Goal: Information Seeking & Learning: Compare options

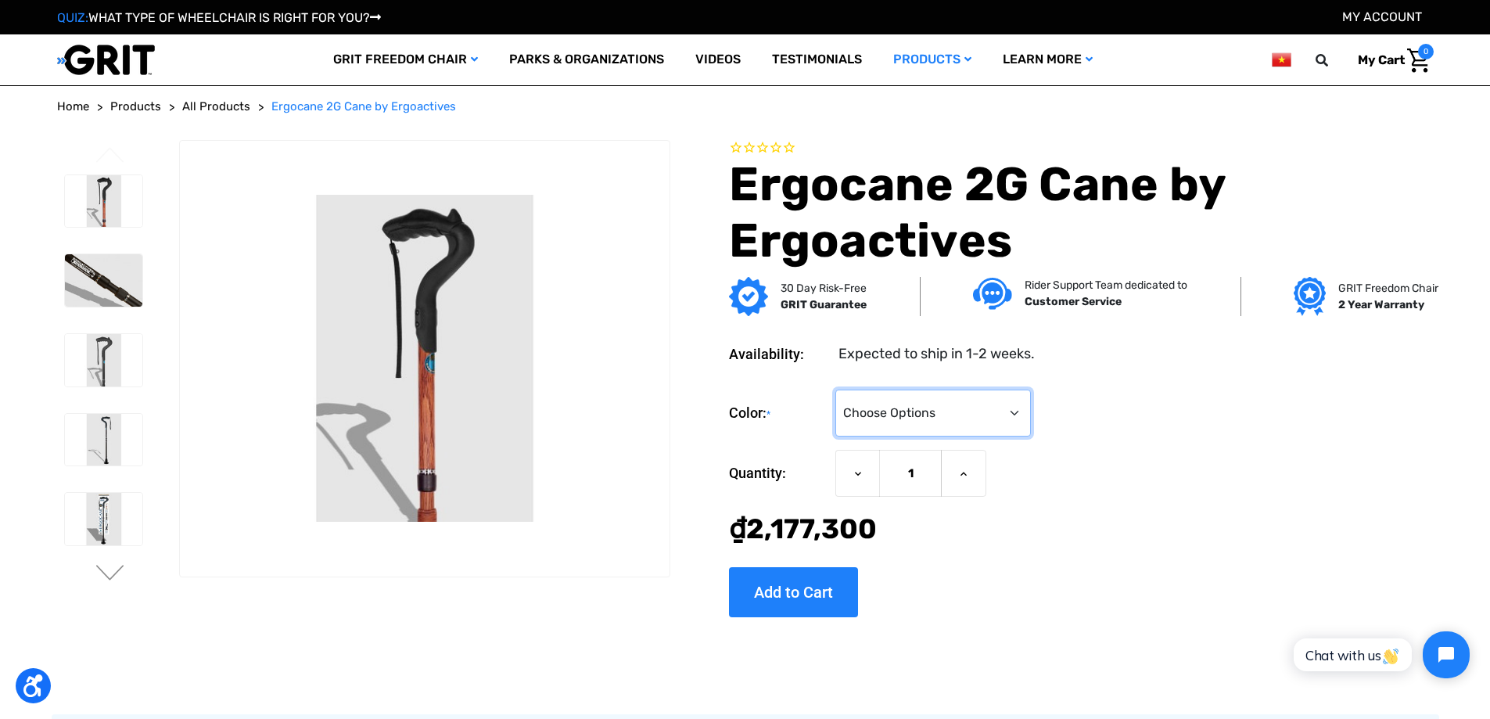
click at [939, 426] on select "Choose Options Black Wood Carbon Checkered" at bounding box center [933, 413] width 196 height 47
select select "574"
click at [836, 390] on select "Choose Options Black Wood Carbon Checkered" at bounding box center [933, 413] width 196 height 47
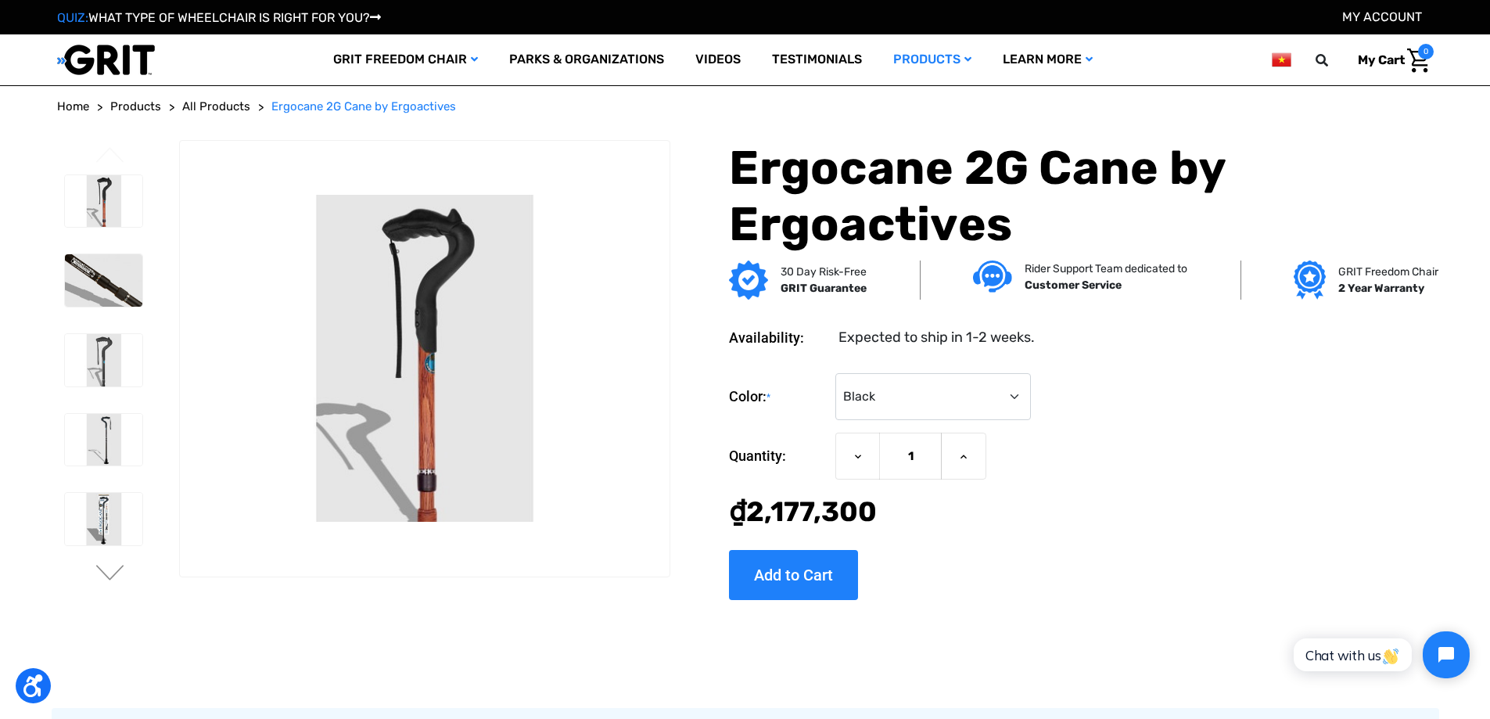
click at [1289, 59] on img at bounding box center [1281, 60] width 19 height 20
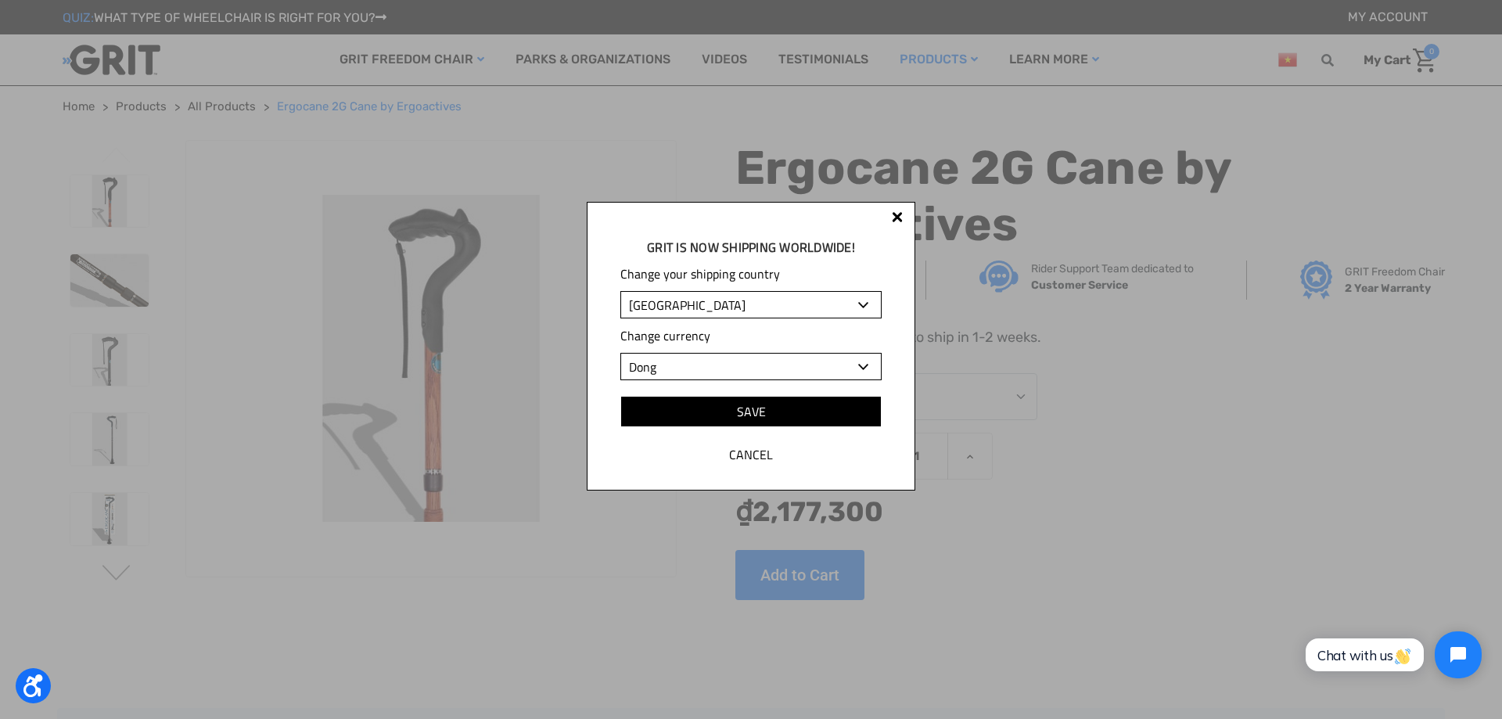
click at [727, 303] on select "Albania Algeria Andorra Angola Anguilla Antigua and Barbuda Argentina Armenia A…" at bounding box center [750, 304] width 261 height 27
select select "US"
click at [620, 291] on select "Albania Algeria Andorra Angola Anguilla Antigua and Barbuda Argentina Armenia A…" at bounding box center [750, 304] width 261 height 27
click at [767, 417] on input "Save" at bounding box center [750, 411] width 261 height 31
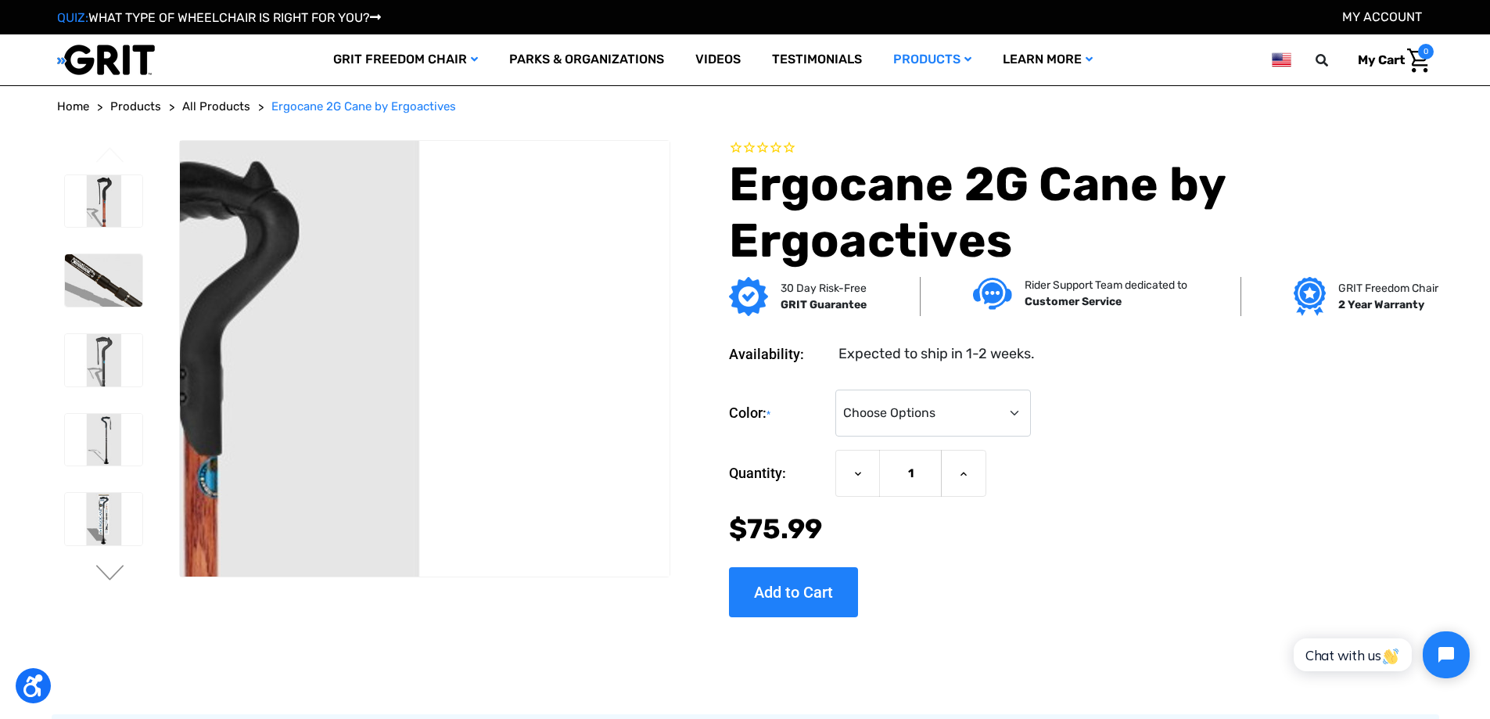
scroll to position [548, 0]
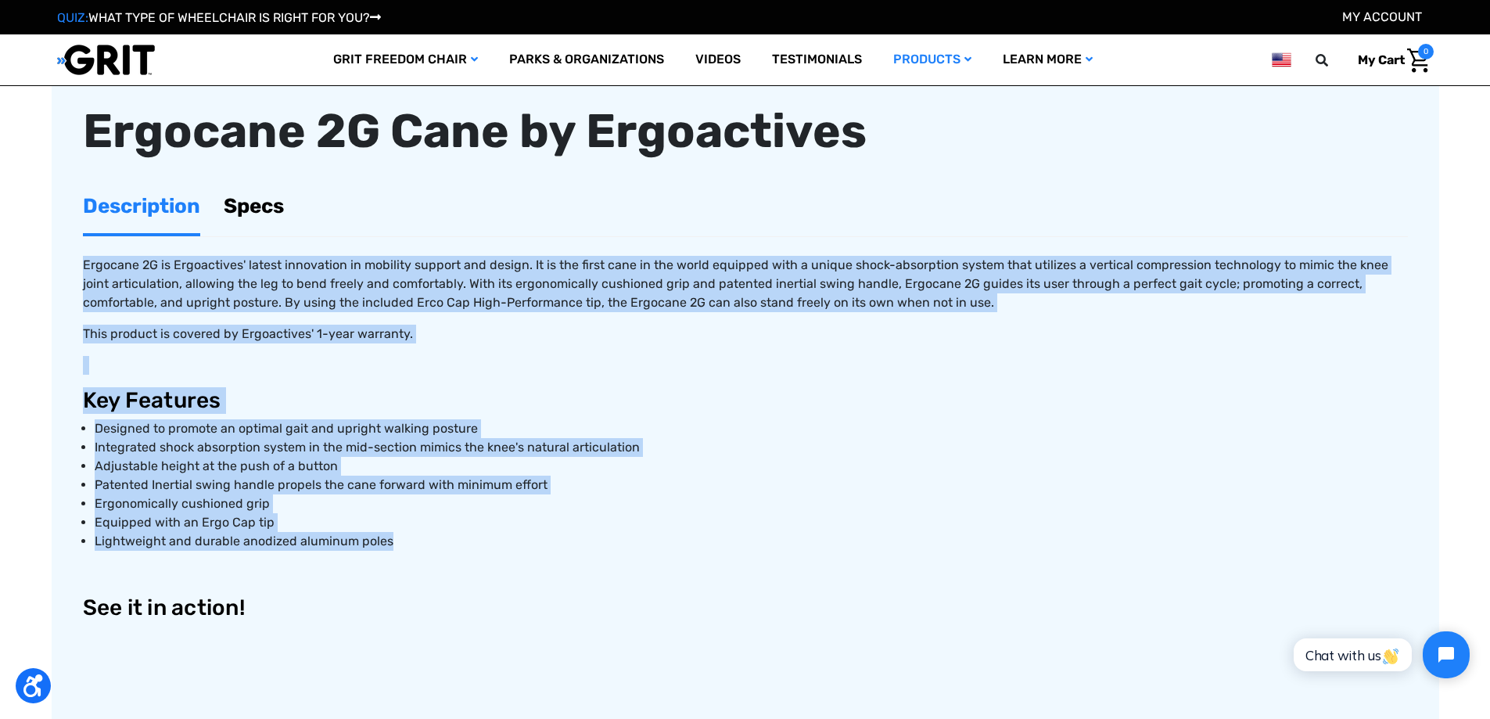
copy div "Loremips 9D si Ametconsect' adipis elitseddoe te incididu utlabor etd magnaa. E…"
drag, startPoint x: 100, startPoint y: 286, endPoint x: 402, endPoint y: 538, distance: 393.7
click at [402, 538] on div "Ergocane 2G is Ergoactives' latest innovation in mobility support and design. I…" at bounding box center [745, 558] width 1325 height 642
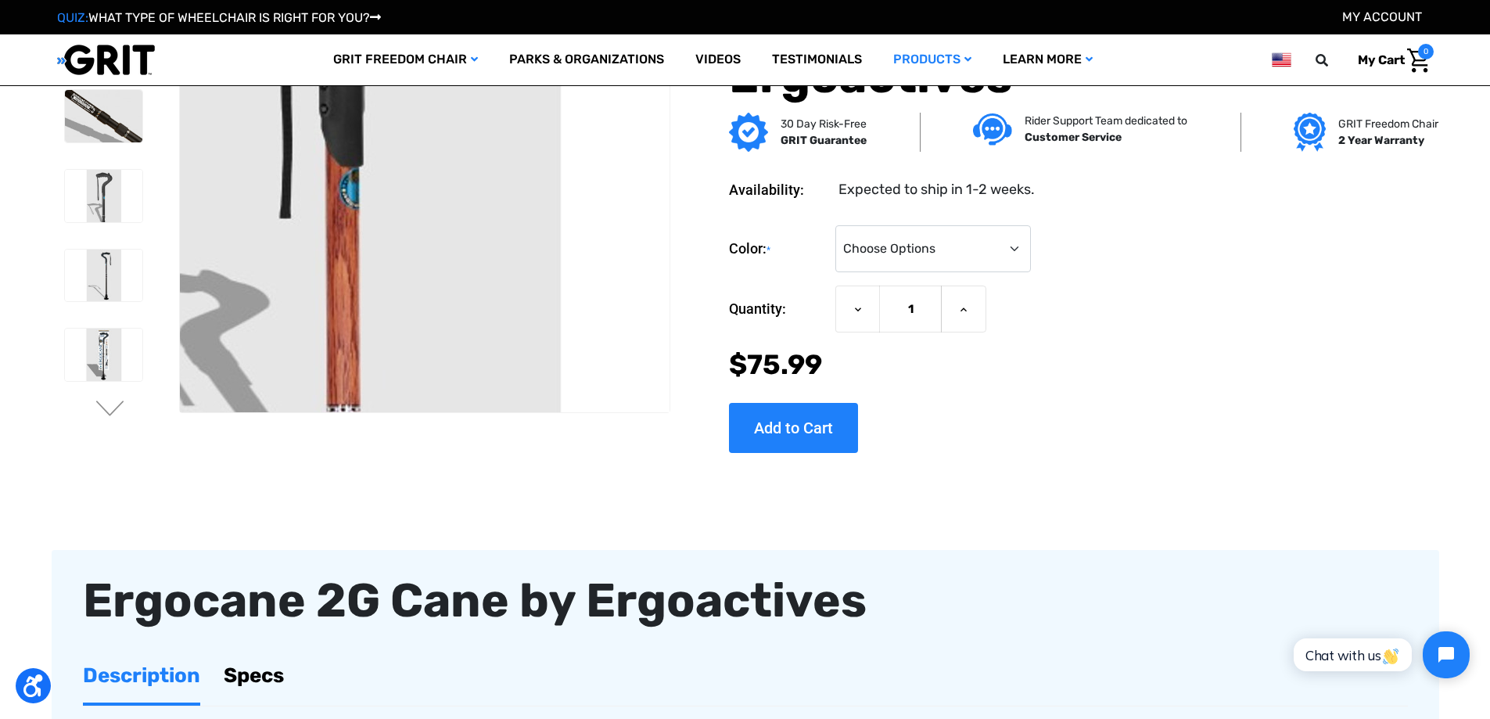
scroll to position [0, 0]
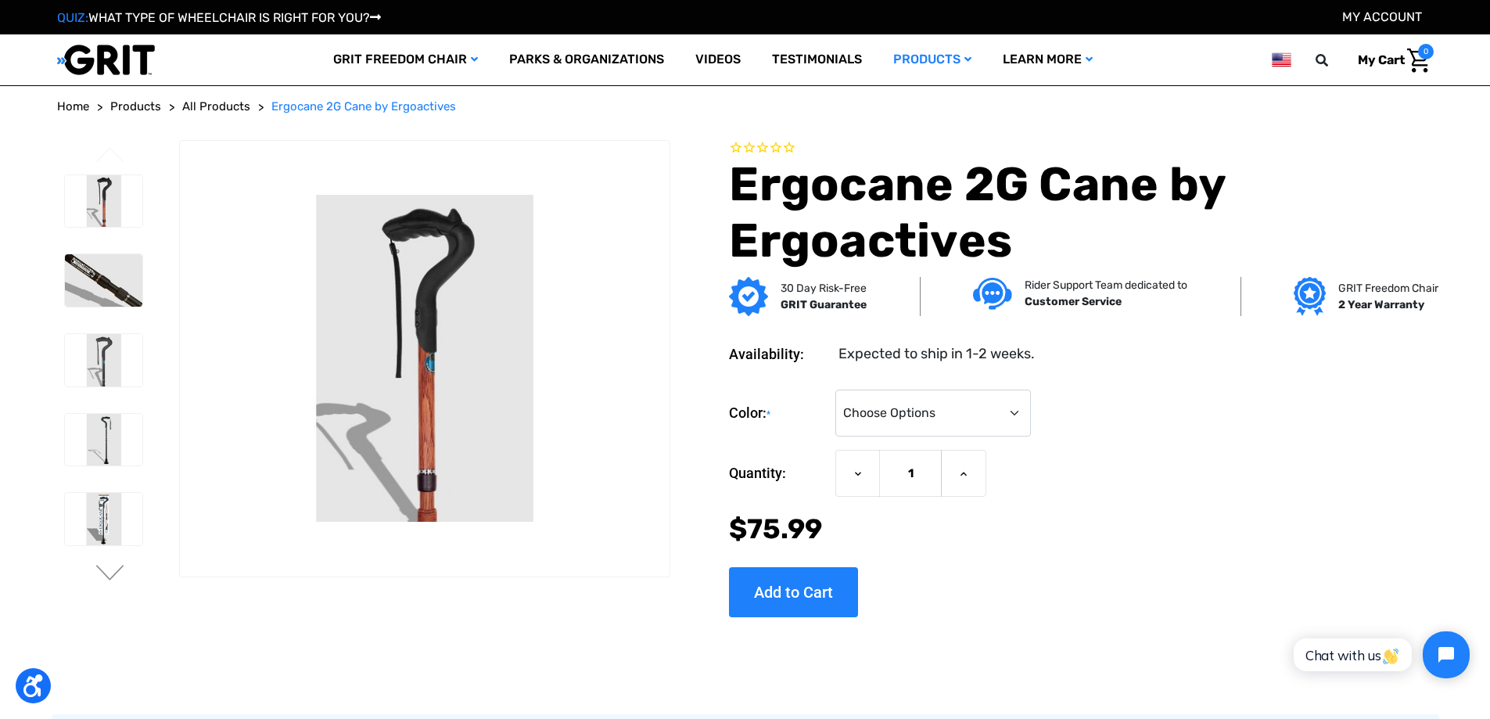
click at [212, 110] on span "All Products" at bounding box center [216, 106] width 68 height 14
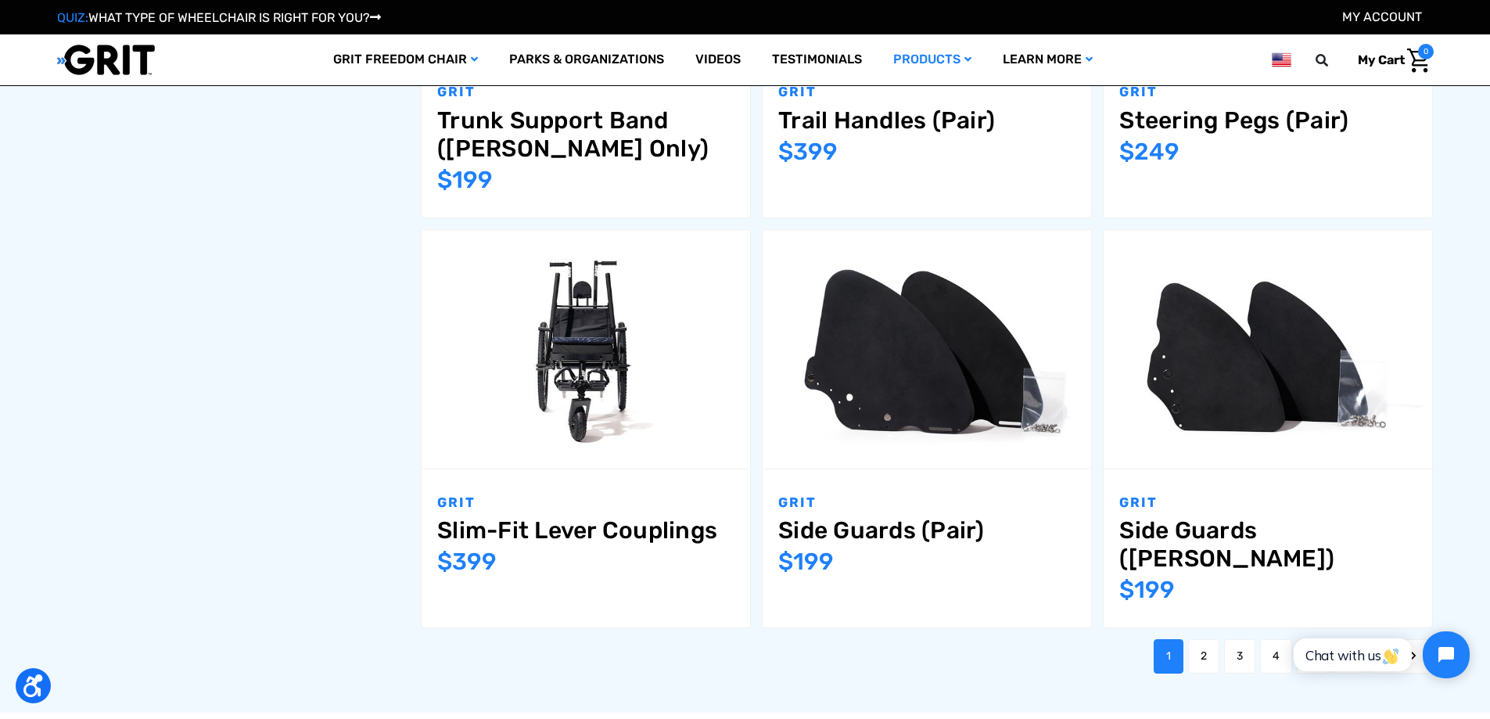
scroll to position [2268, 0]
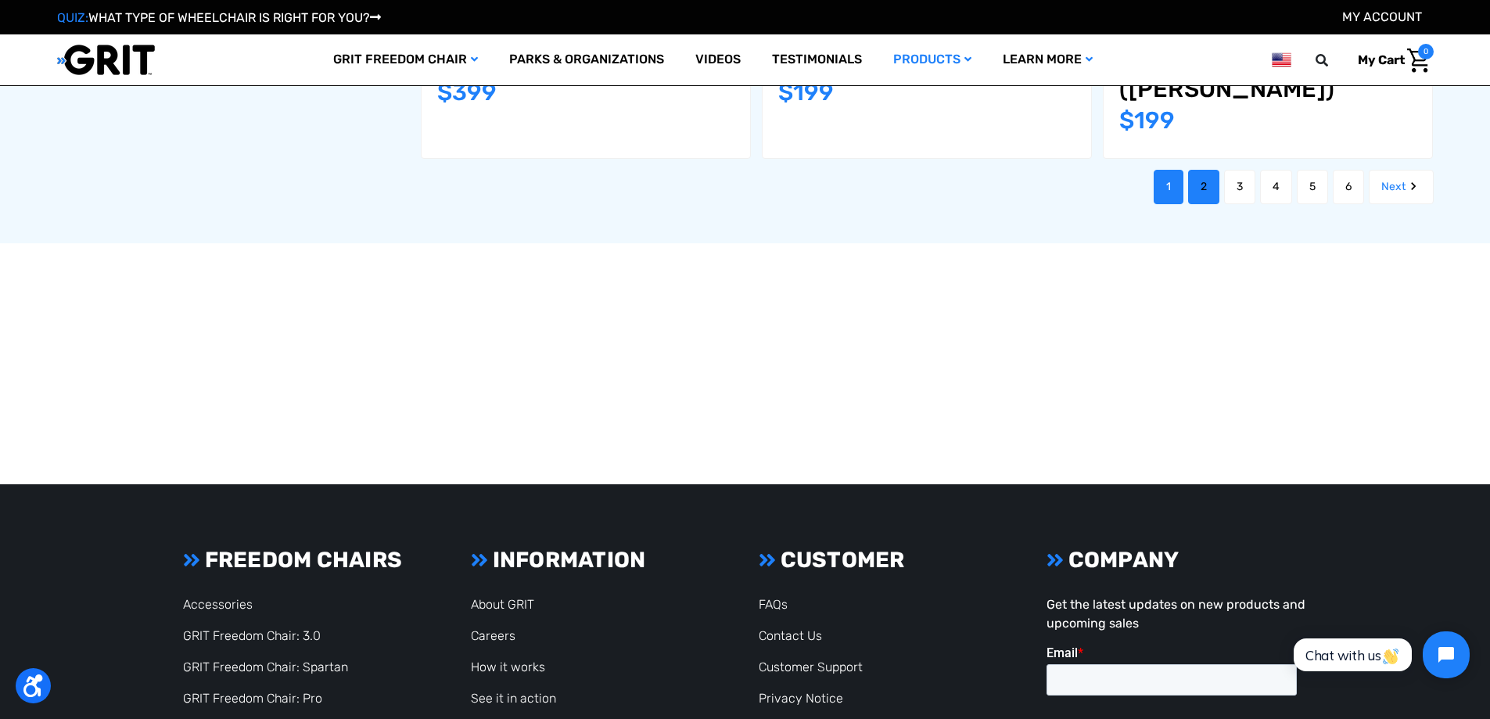
click at [1201, 170] on link "2" at bounding box center [1203, 187] width 31 height 34
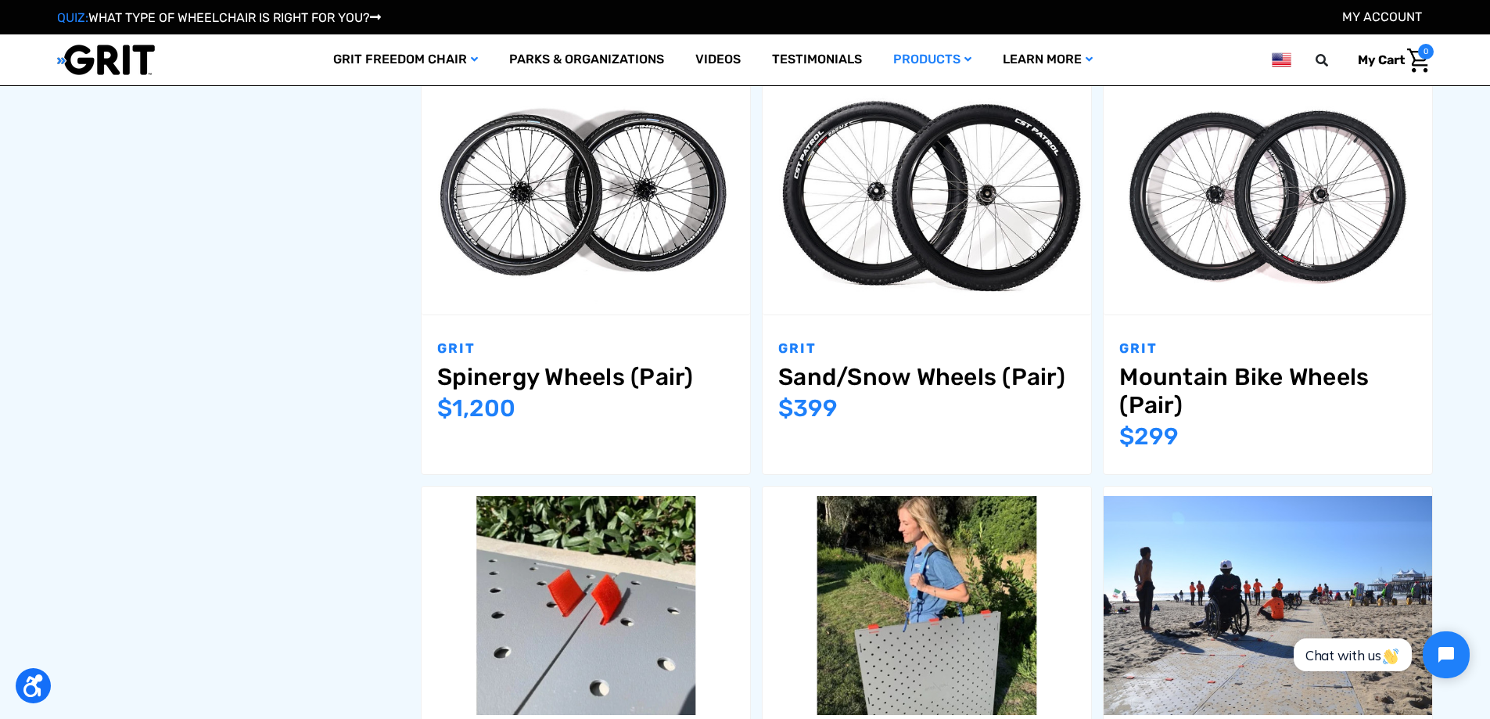
scroll to position [1877, 0]
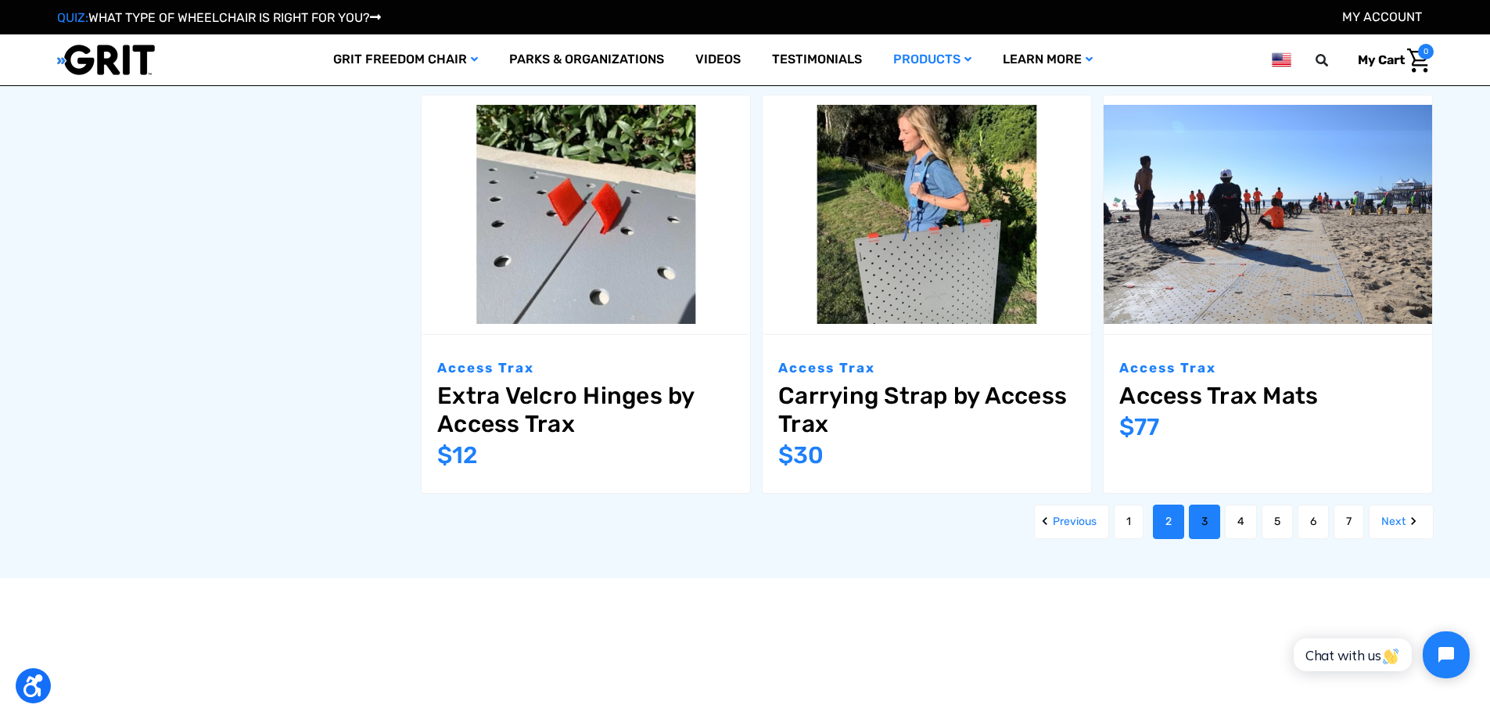
click at [1191, 519] on link "3" at bounding box center [1204, 522] width 31 height 34
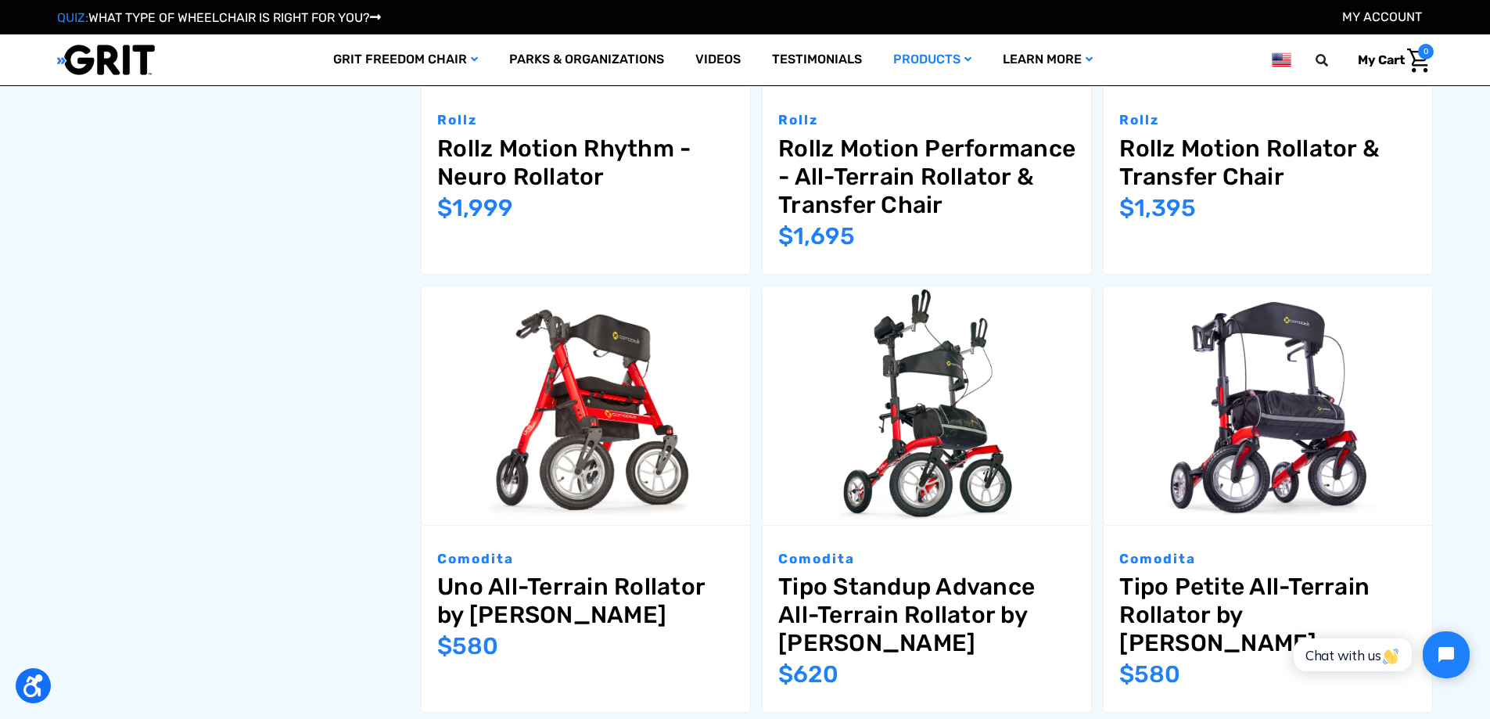
scroll to position [2268, 0]
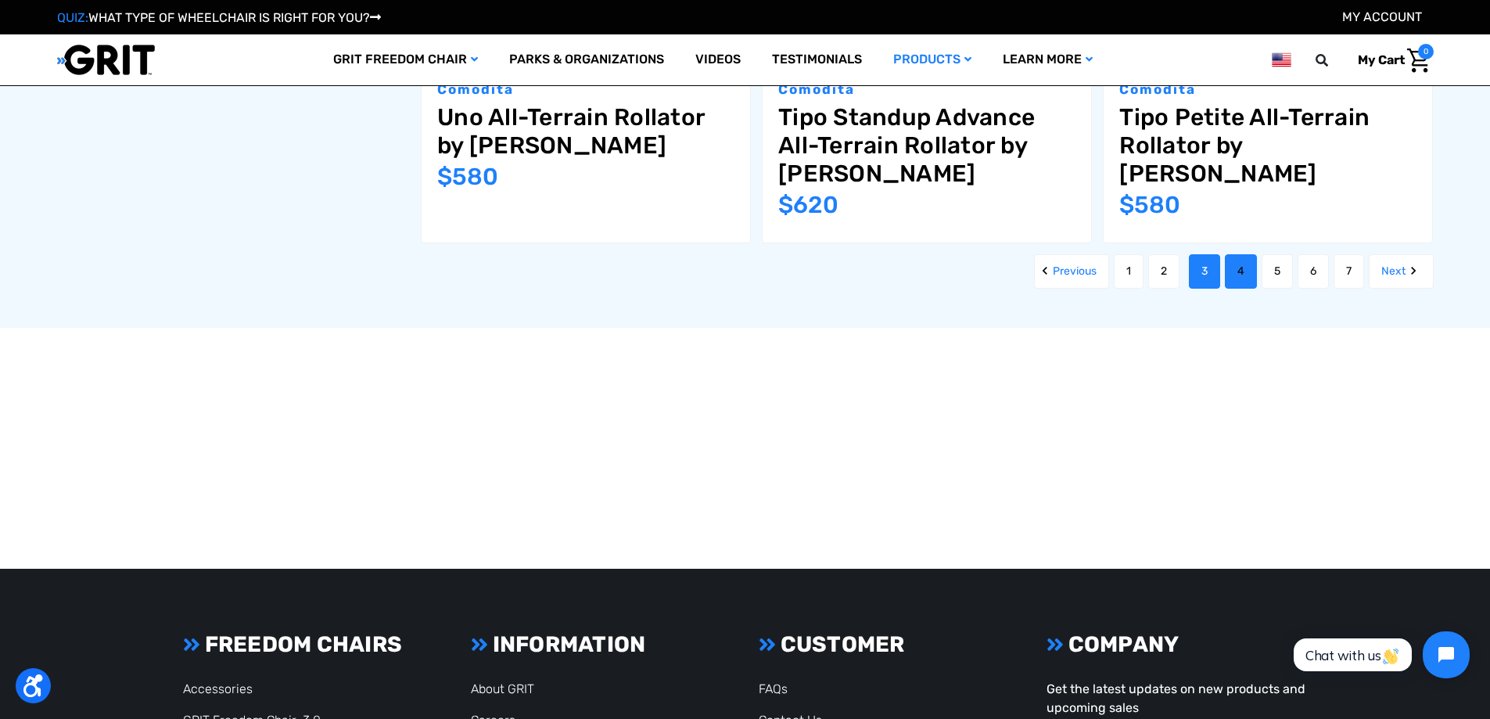
click at [1232, 254] on link "4" at bounding box center [1241, 271] width 32 height 34
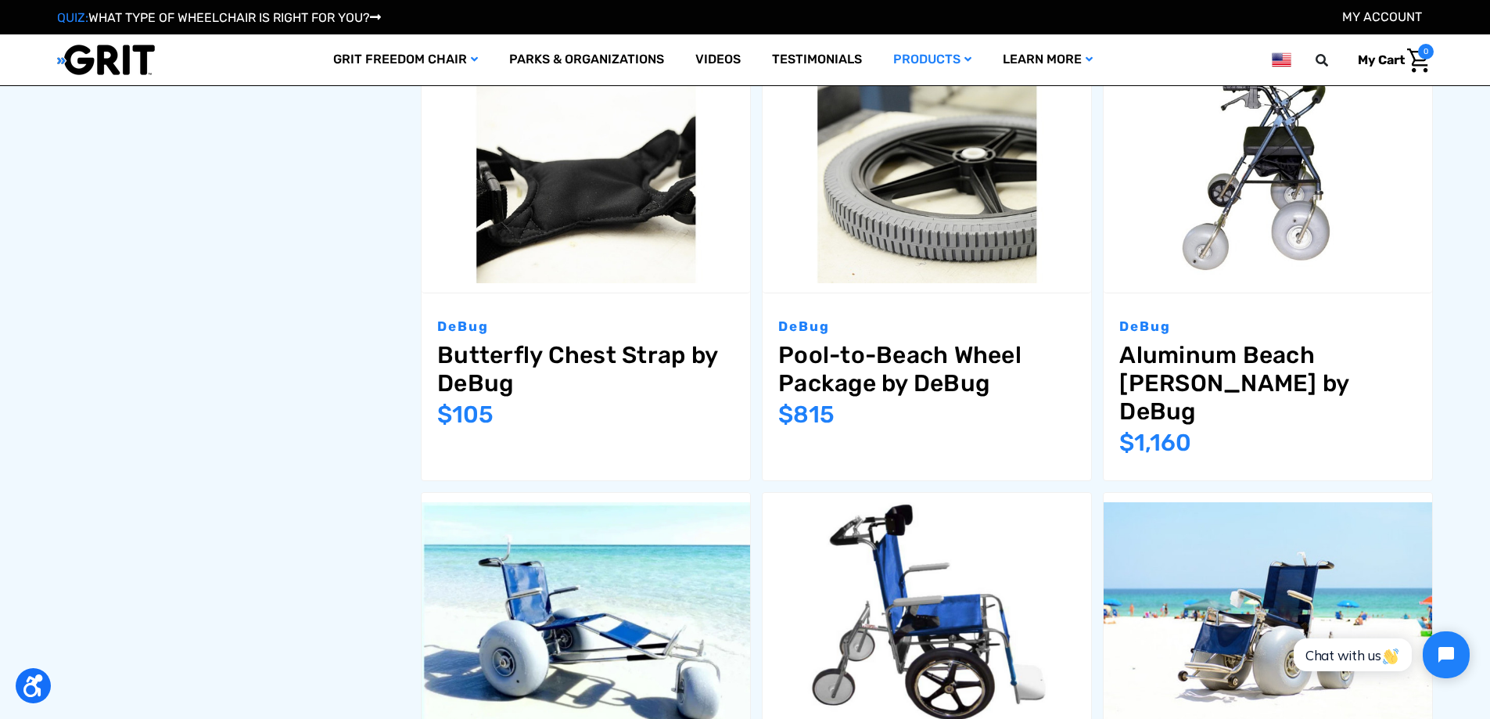
scroll to position [2034, 0]
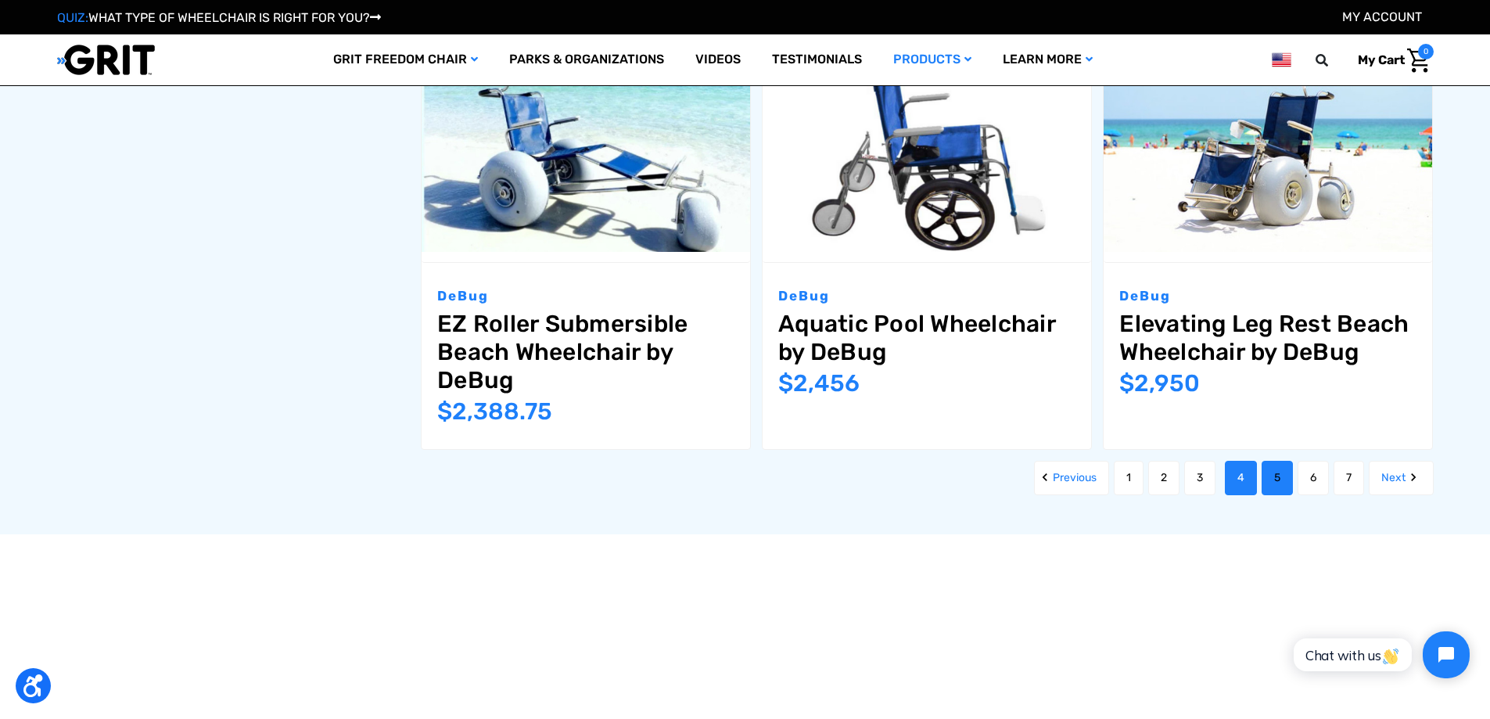
click at [1272, 461] on link "5" at bounding box center [1277, 478] width 31 height 34
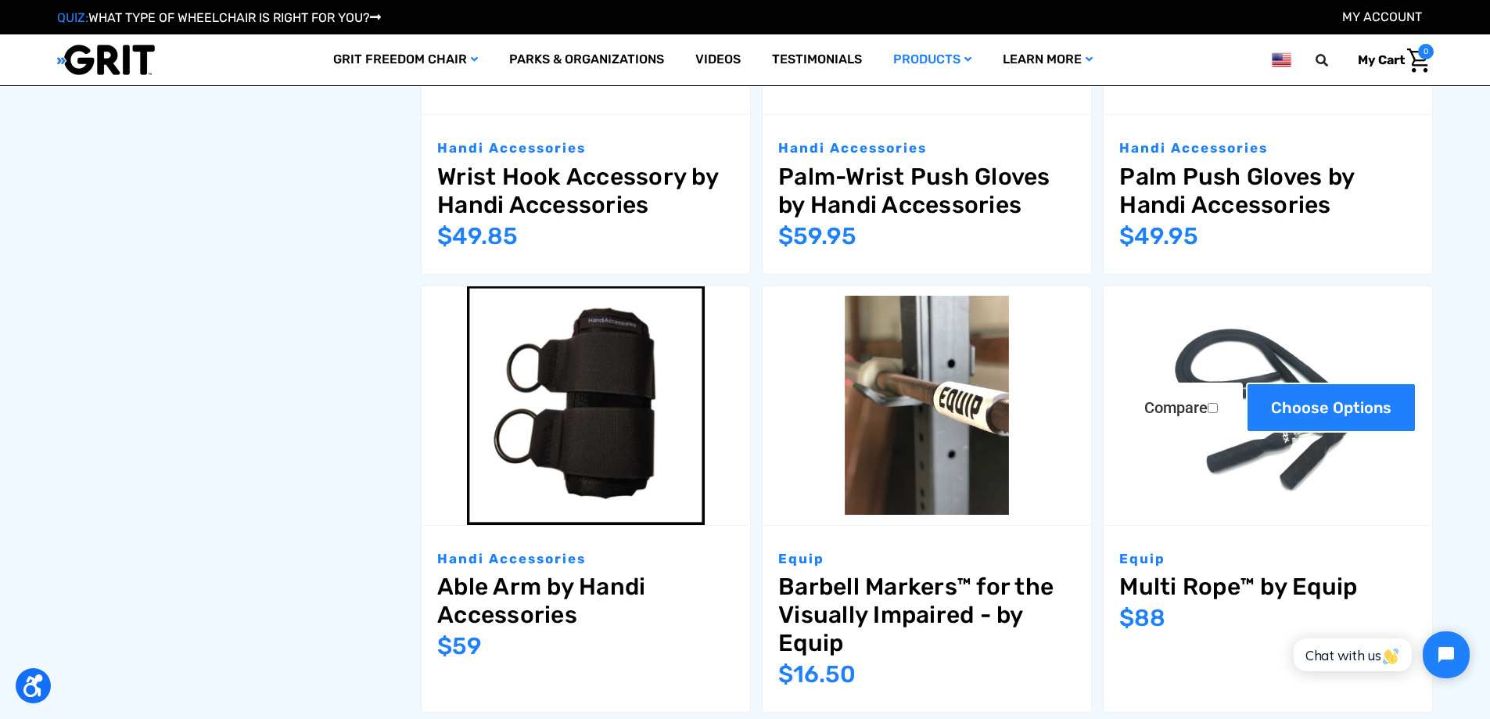
scroll to position [2112, 0]
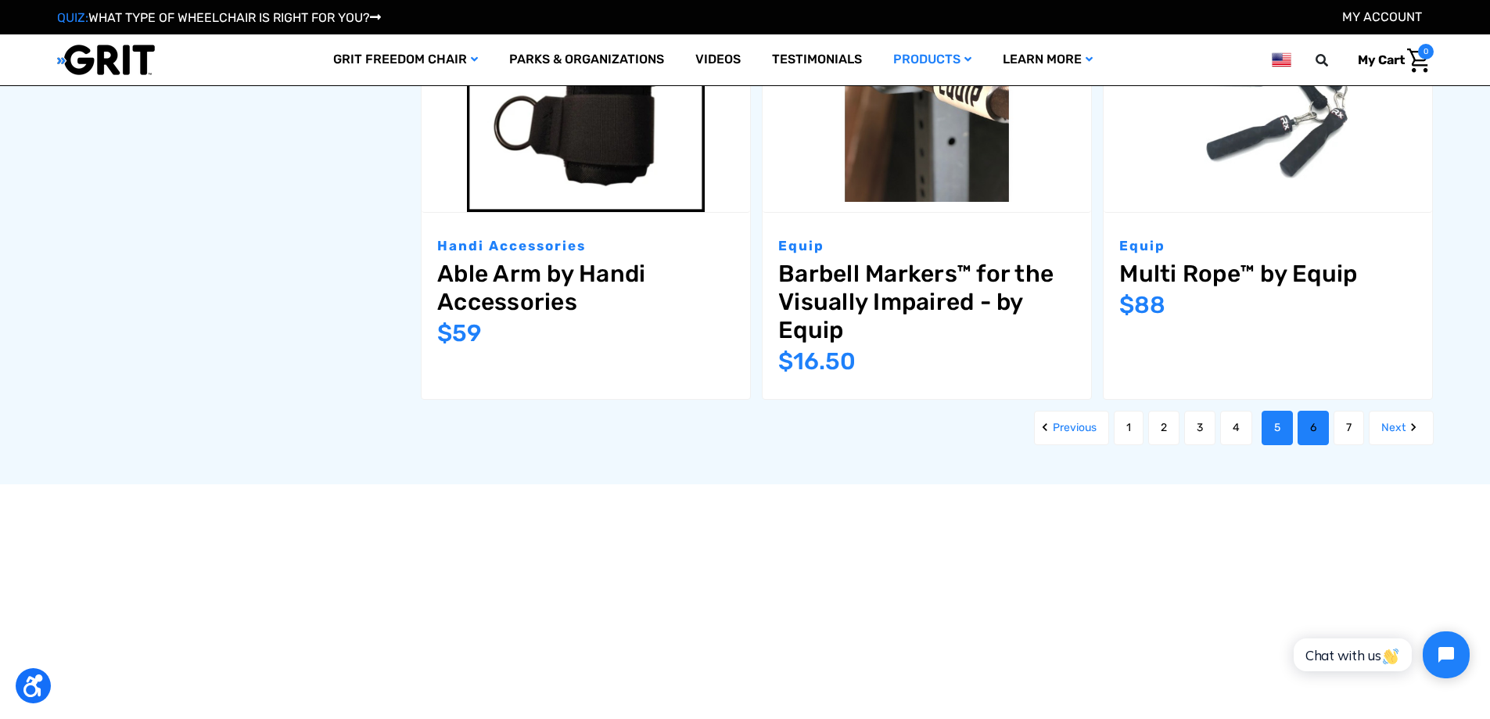
click at [1307, 422] on link "6" at bounding box center [1313, 428] width 31 height 34
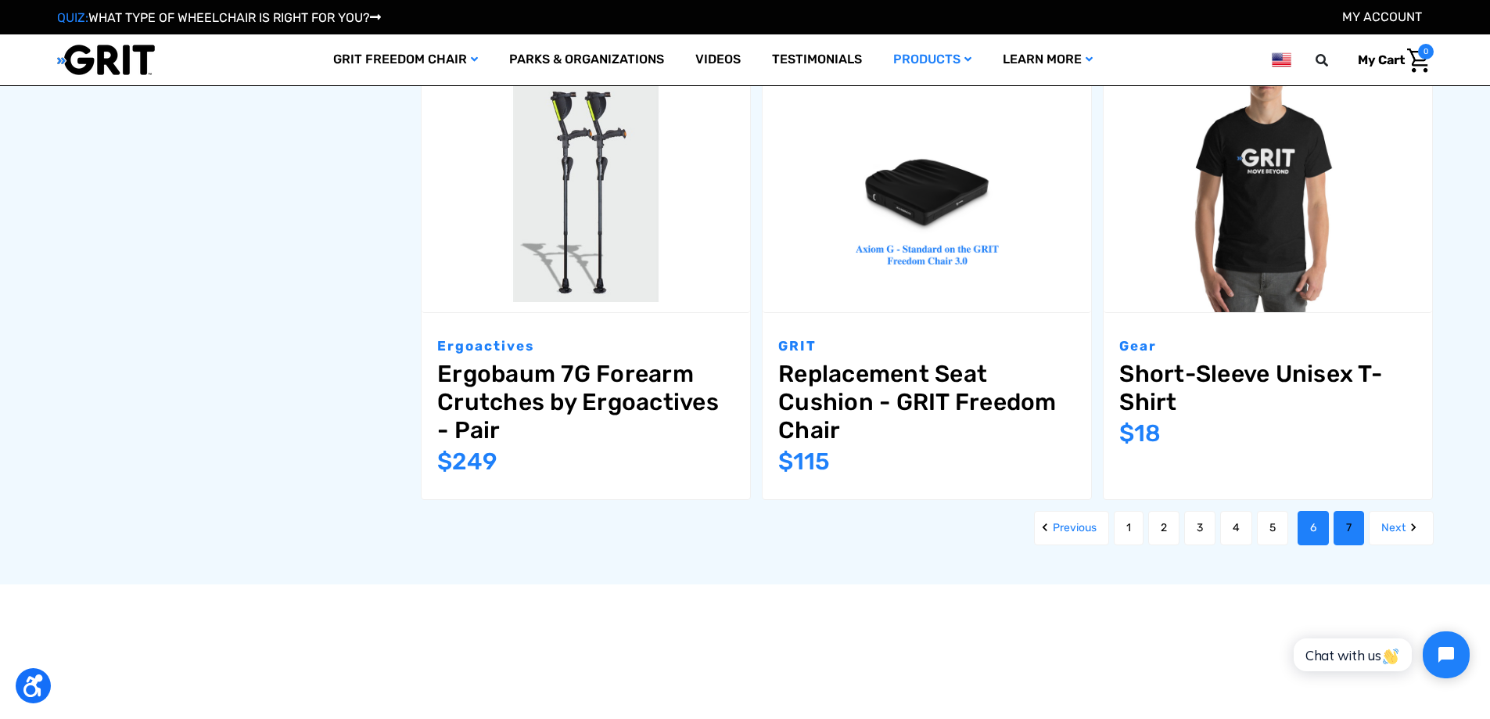
click at [1343, 529] on link "7" at bounding box center [1349, 528] width 31 height 34
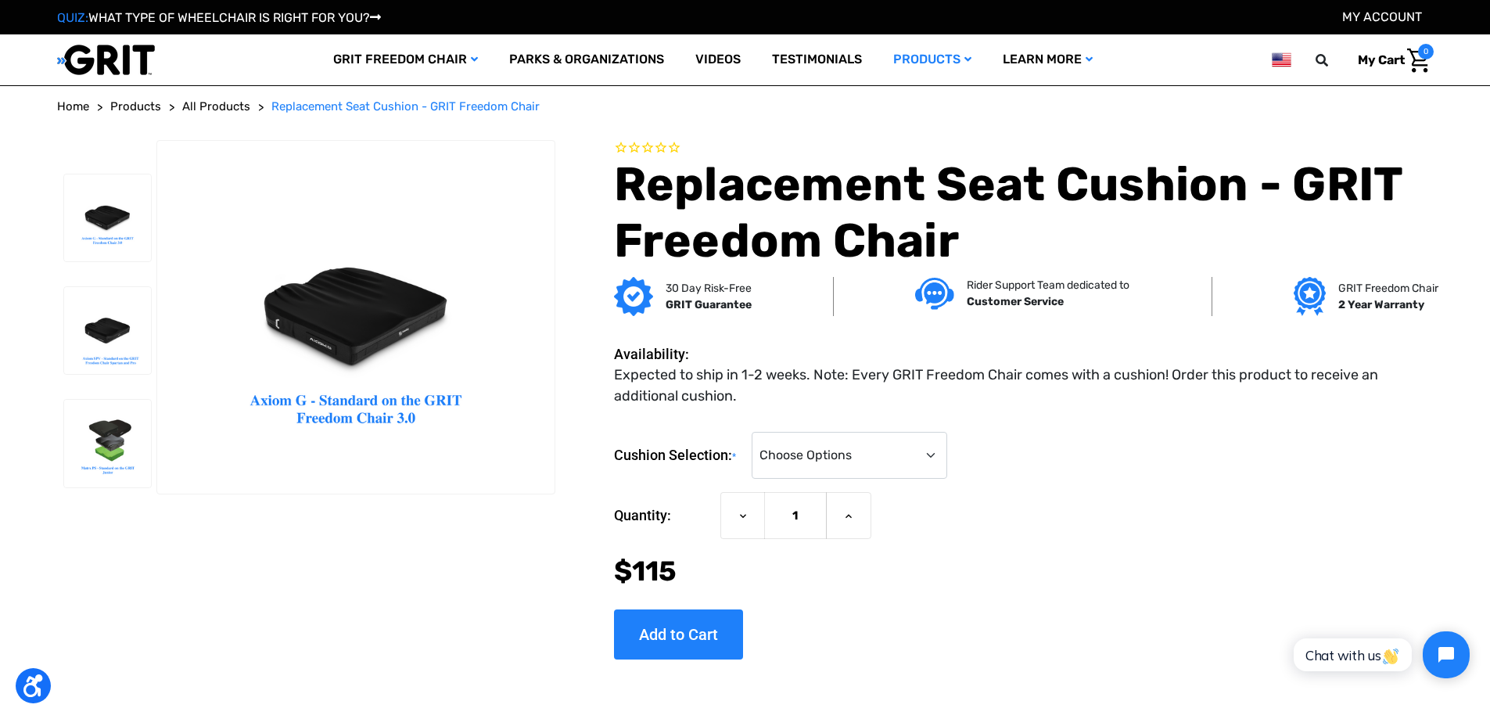
click at [792, 215] on h1 "Replacement Seat Cushion - GRIT Freedom Chair" at bounding box center [1024, 212] width 820 height 113
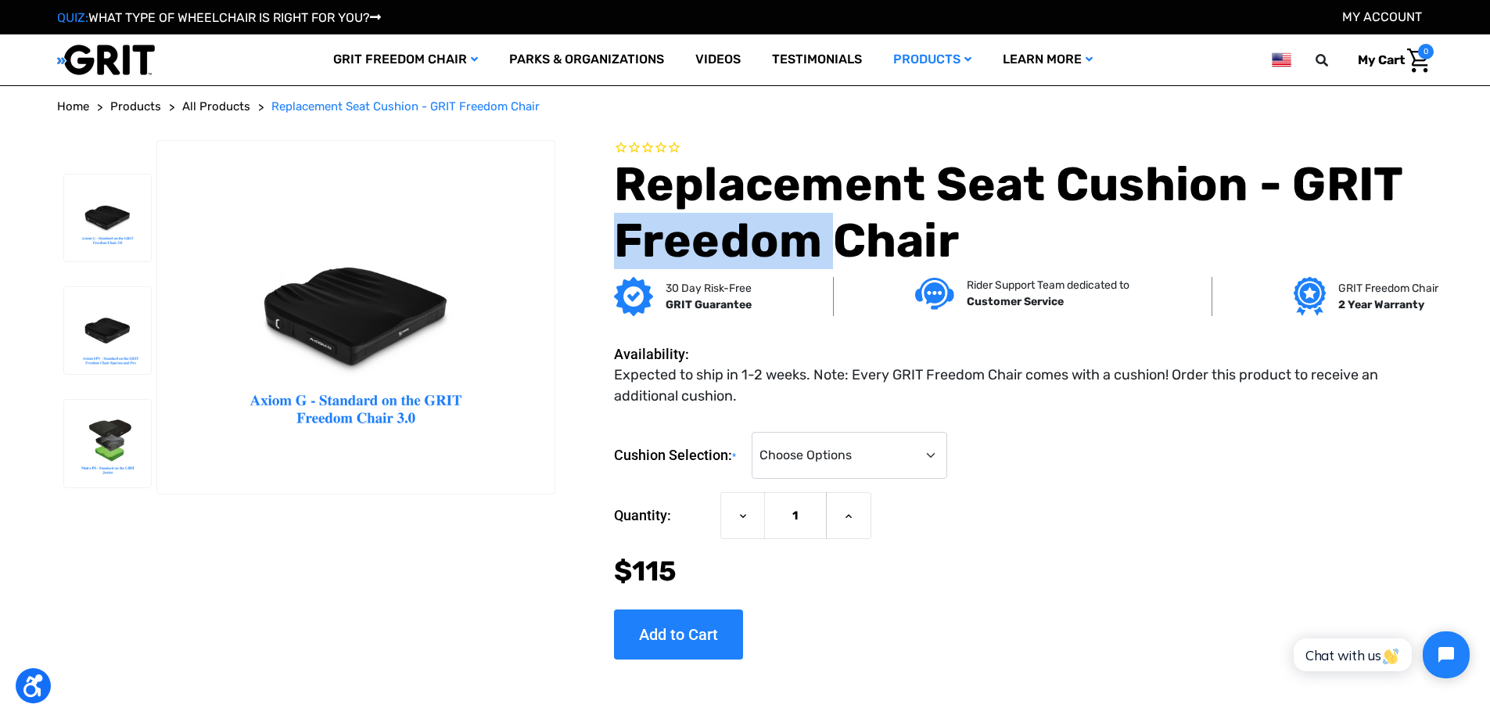
click at [792, 215] on h1 "Replacement Seat Cushion - GRIT Freedom Chair" at bounding box center [1024, 212] width 820 height 113
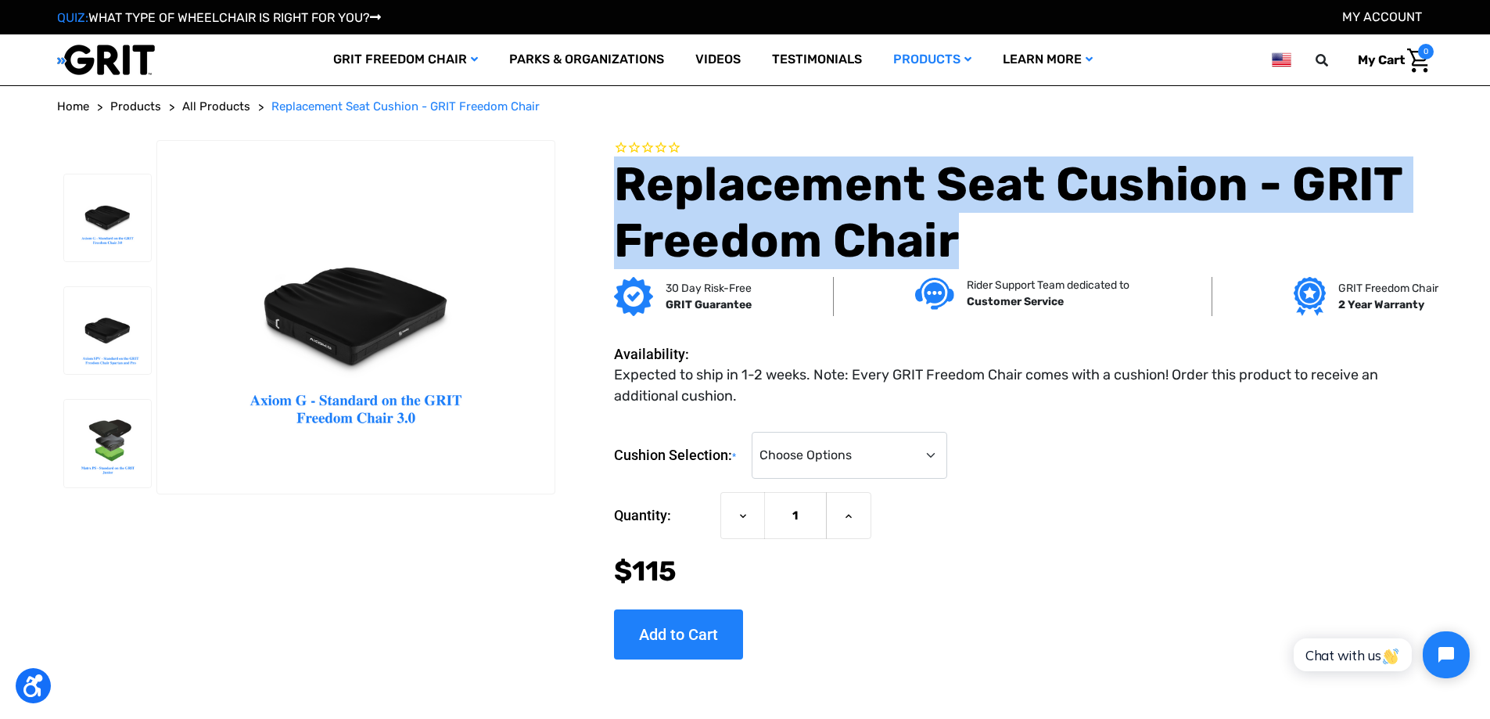
click at [792, 215] on h1 "Replacement Seat Cushion - GRIT Freedom Chair" at bounding box center [1024, 212] width 820 height 113
copy div "Replacement Seat Cushion - GRIT Freedom Chair"
click at [828, 461] on select "Choose Options GRIT Junior Cushion (Matrx PS) (+$185) 16" GRIT Freedom Chair 3.…" at bounding box center [850, 455] width 196 height 47
